Goal: Information Seeking & Learning: Learn about a topic

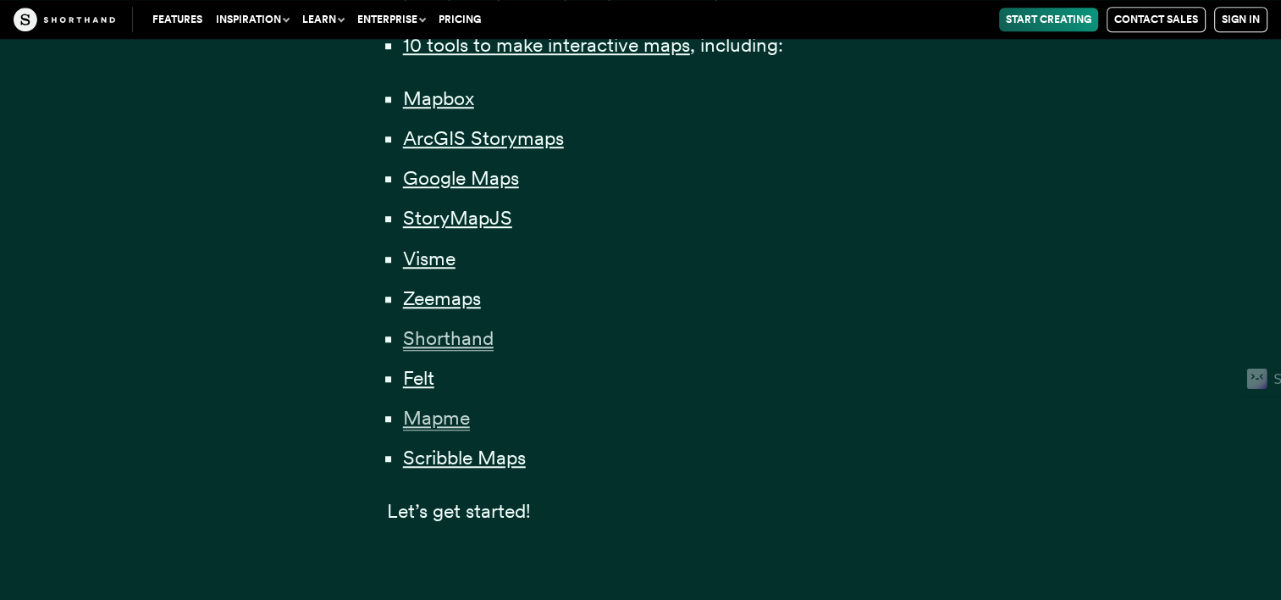
scroll to position [1355, 0]
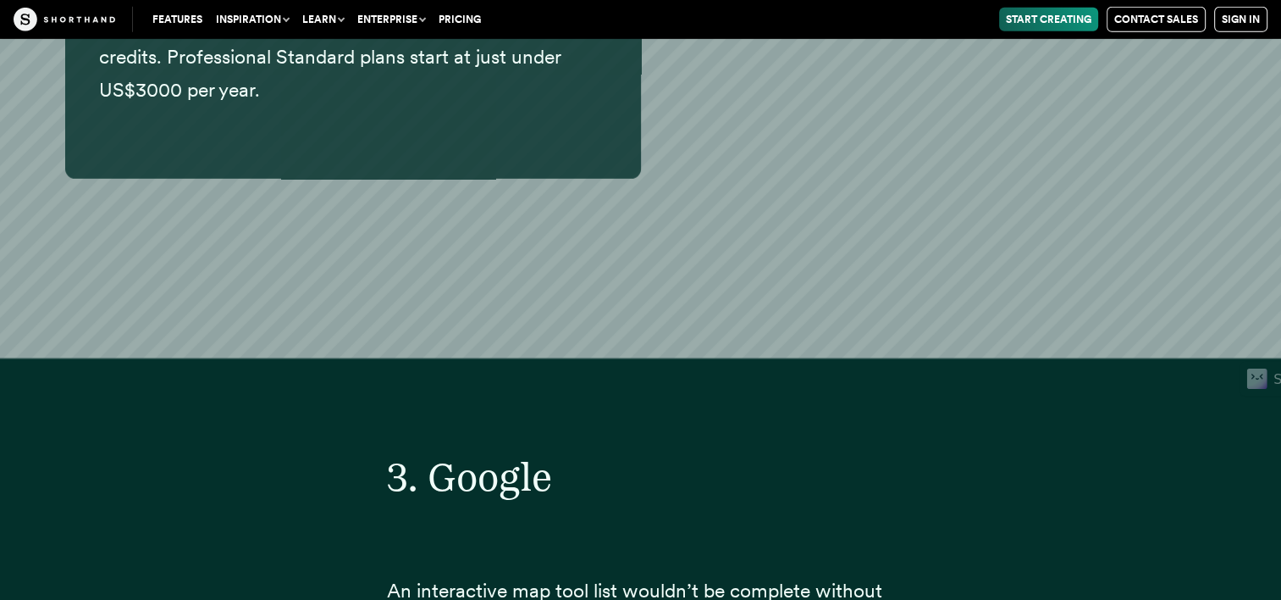
scroll to position [11946, 0]
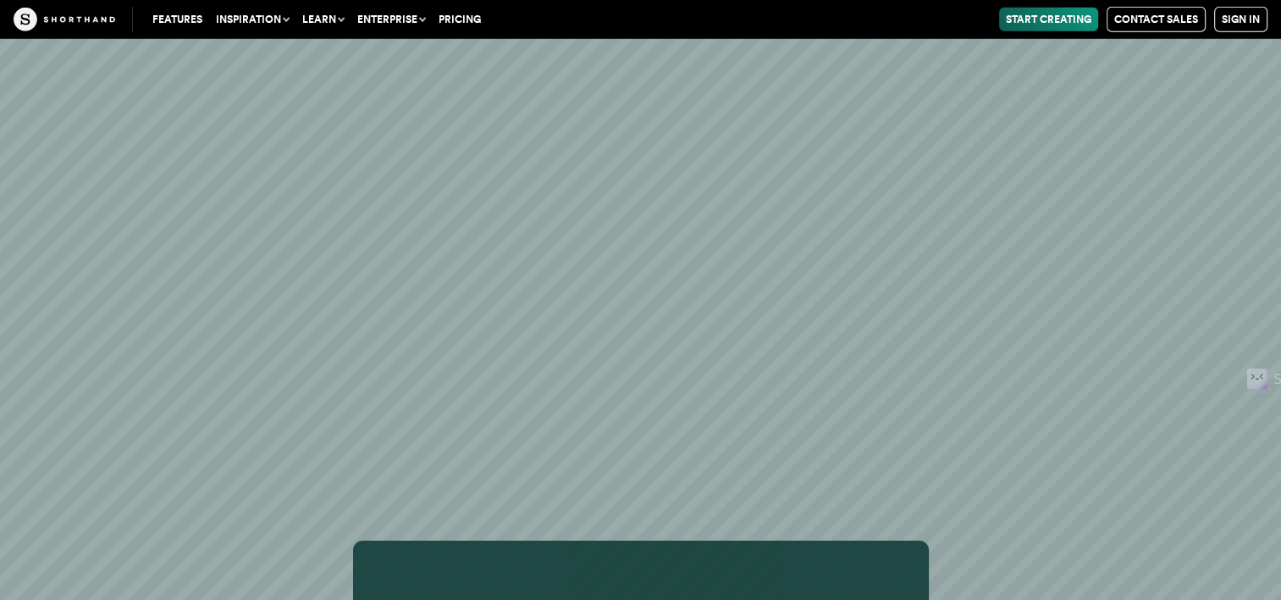
scroll to position [17252, 0]
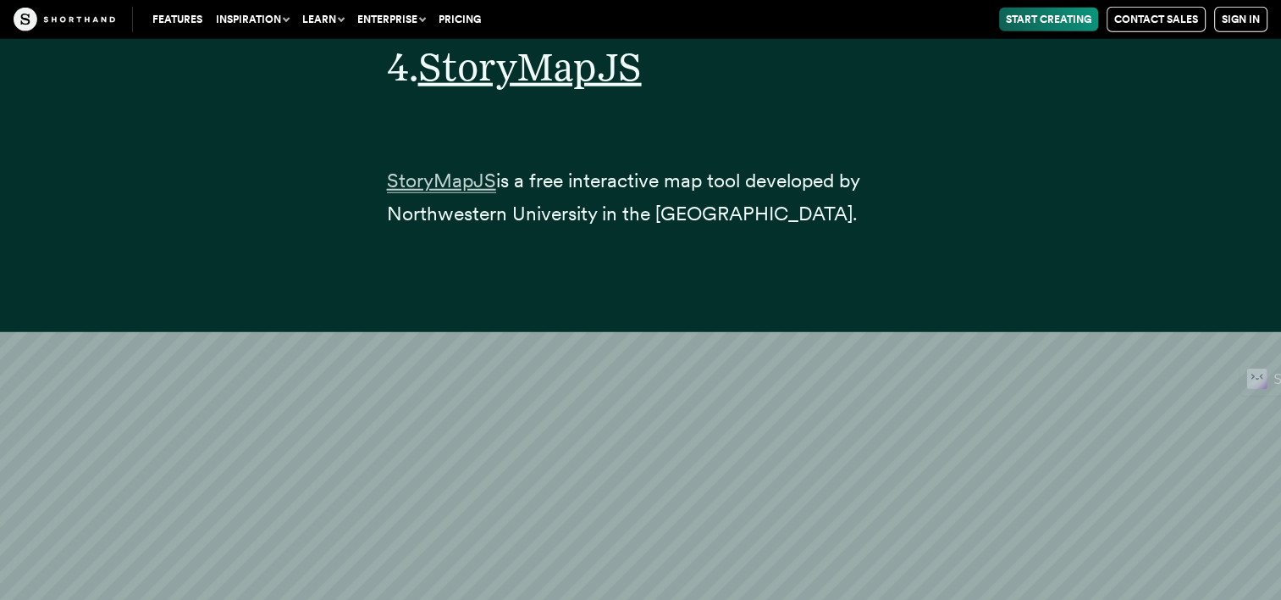
click at [436, 169] on span "StoryMapJS" at bounding box center [441, 181] width 109 height 25
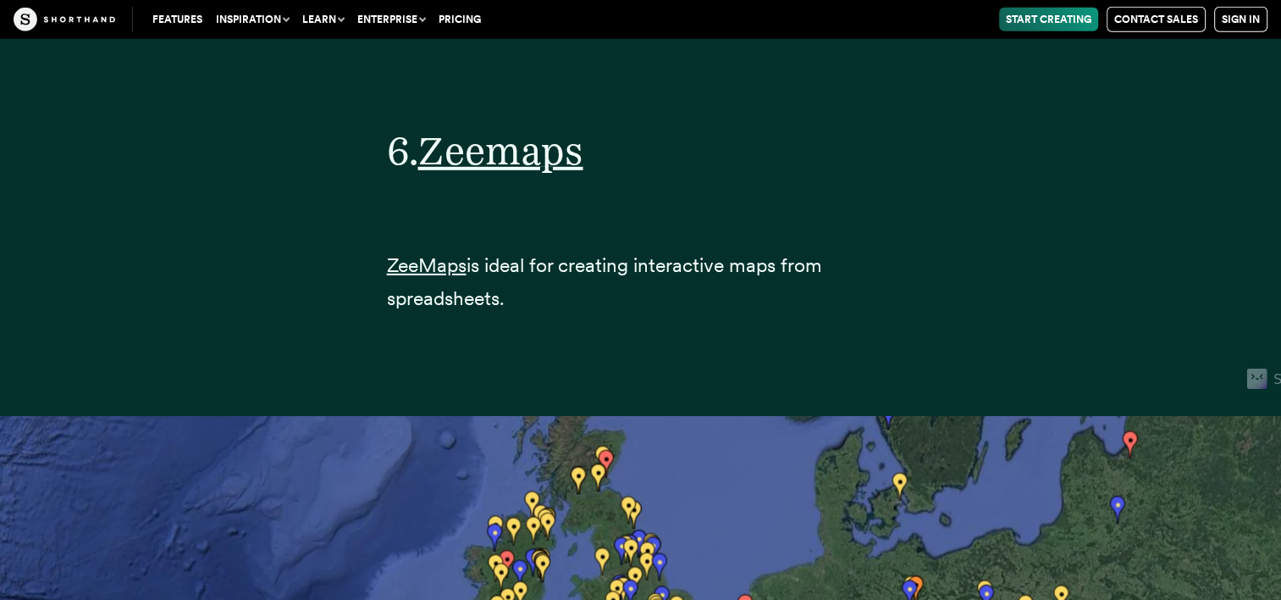
scroll to position [24134, 0]
